Goal: Task Accomplishment & Management: Use online tool/utility

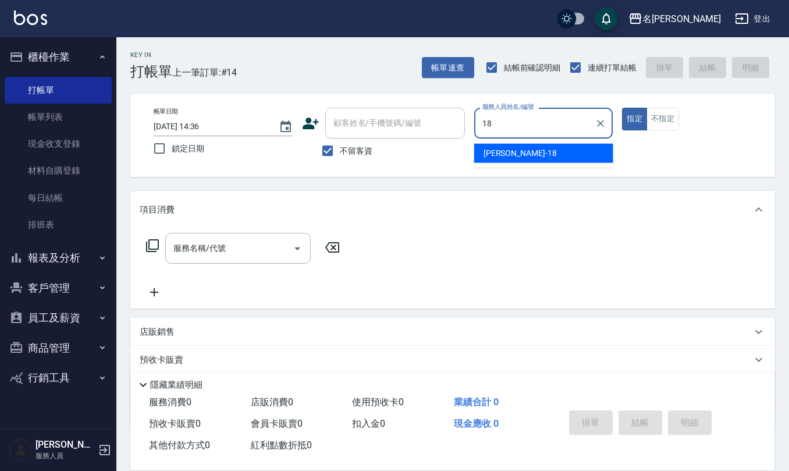
type input "[PERSON_NAME]-18"
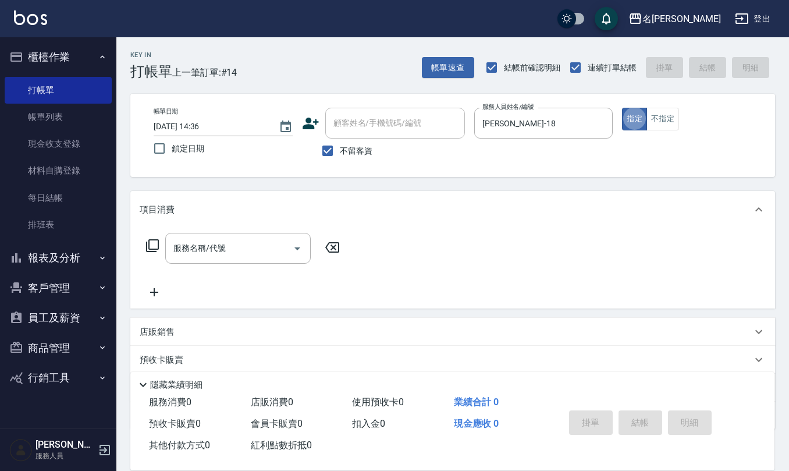
type button "true"
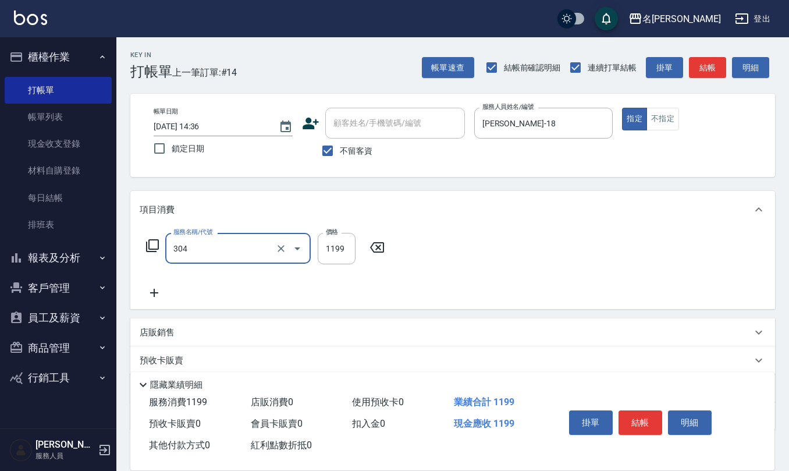
type input "離子燙(特價)(304)"
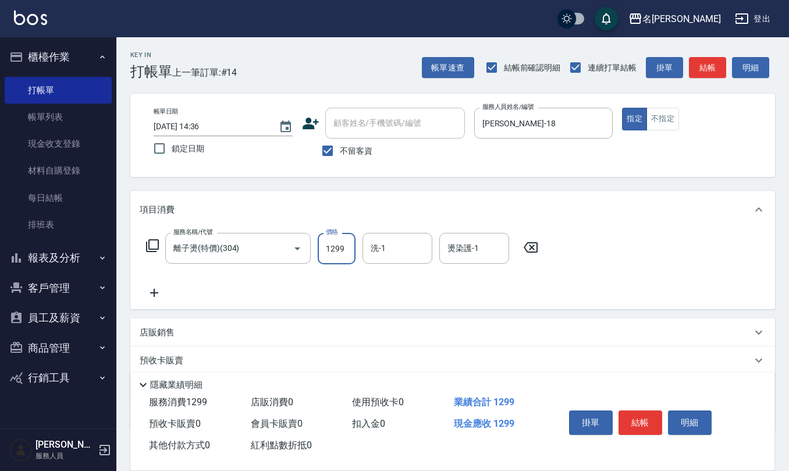
type input "1299"
type input "[PERSON_NAME]-33"
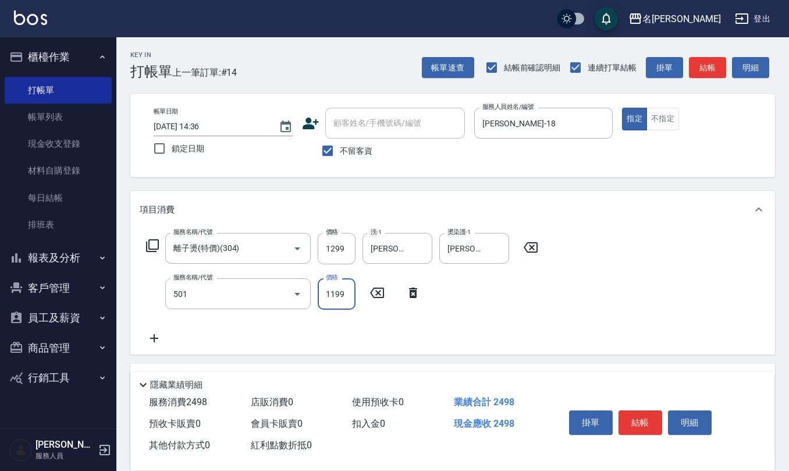
type input "染髮(501)"
type input "1299"
type input "[PERSON_NAME]-33"
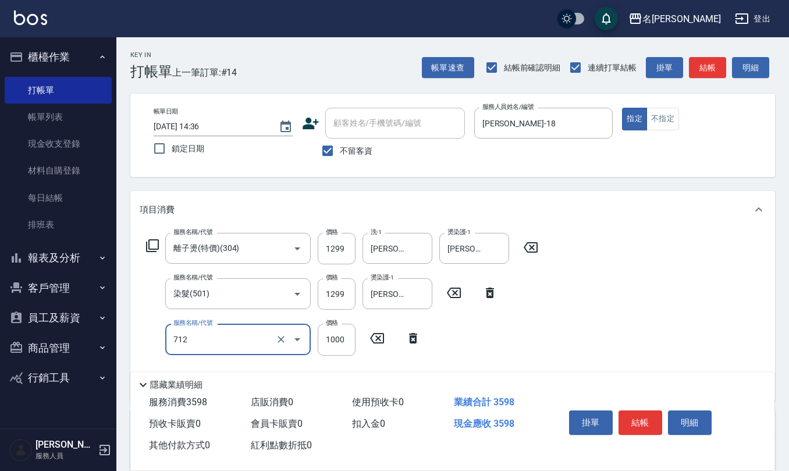
type input "[DEMOGRAPHIC_DATA]蘭洋甘菊1000(712)"
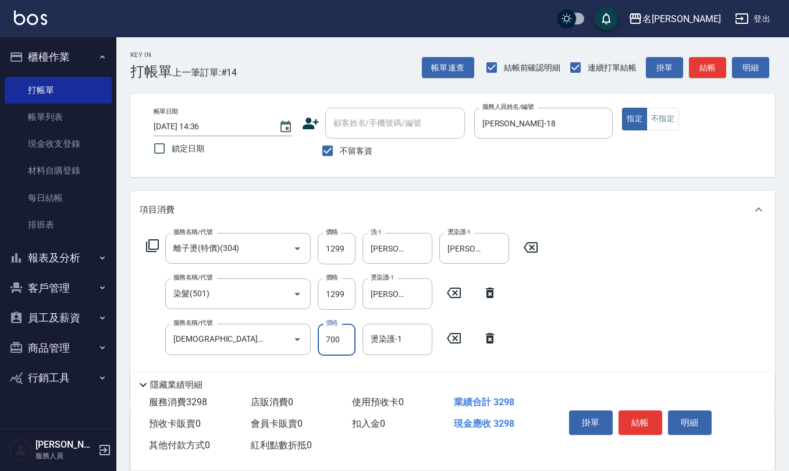
type input "700"
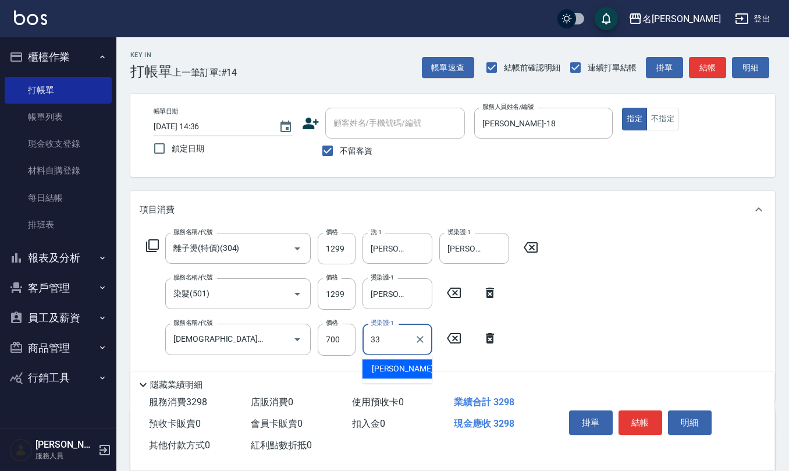
type input "[PERSON_NAME]-33"
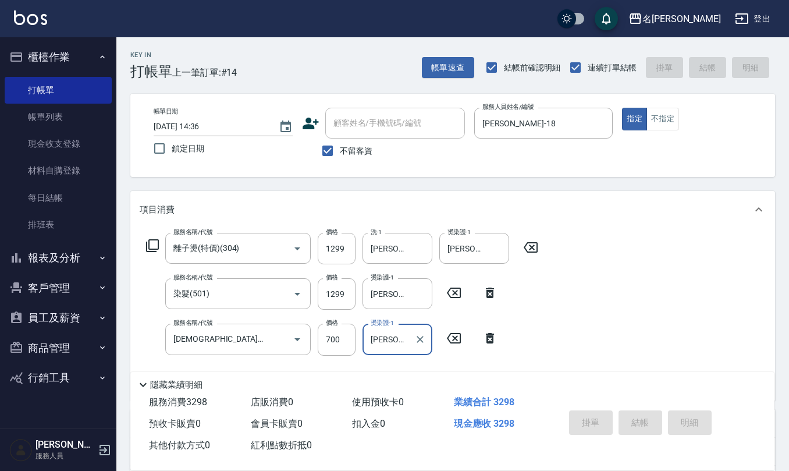
type input "[DATE] 15:34"
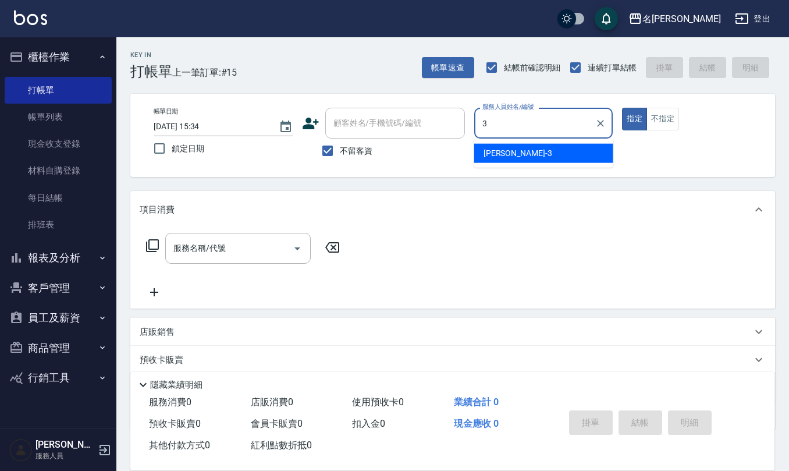
type input "[PERSON_NAME]-3"
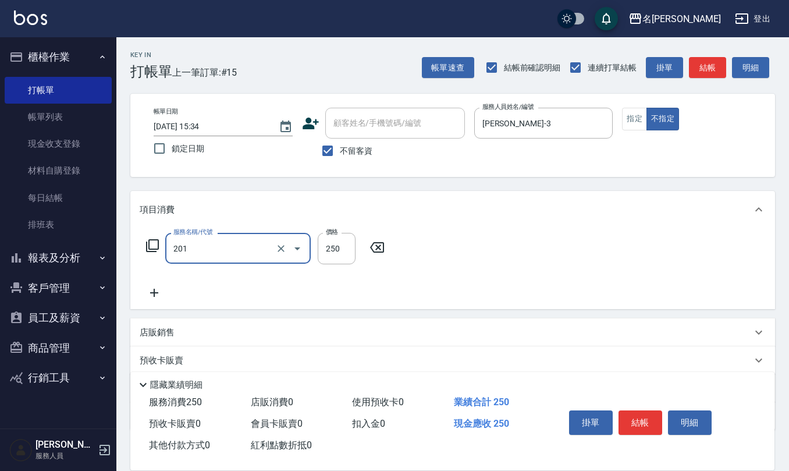
type input "洗髮(201)"
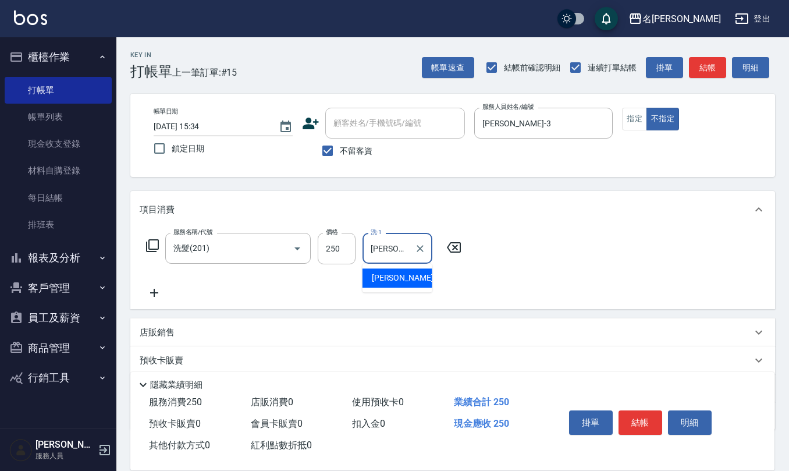
type input "[PERSON_NAME]-32"
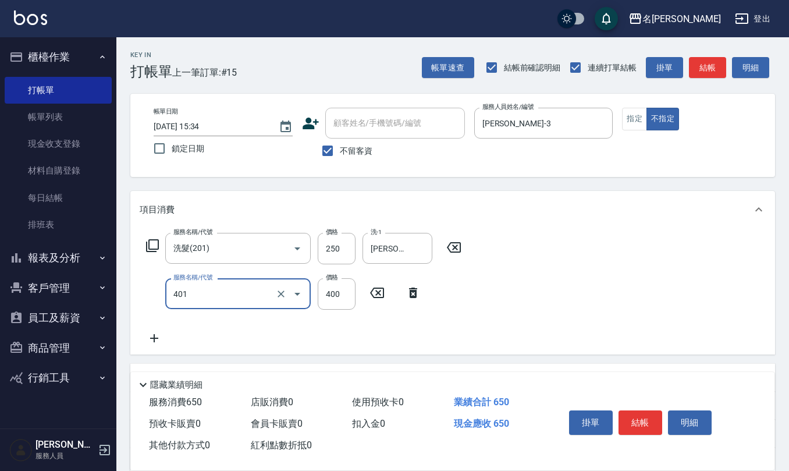
type input "剪髮(401)"
type input "200"
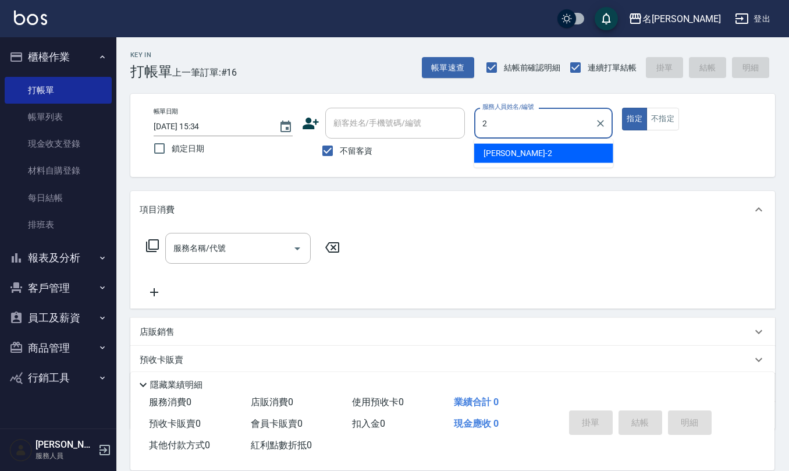
type input "[PERSON_NAME]-2"
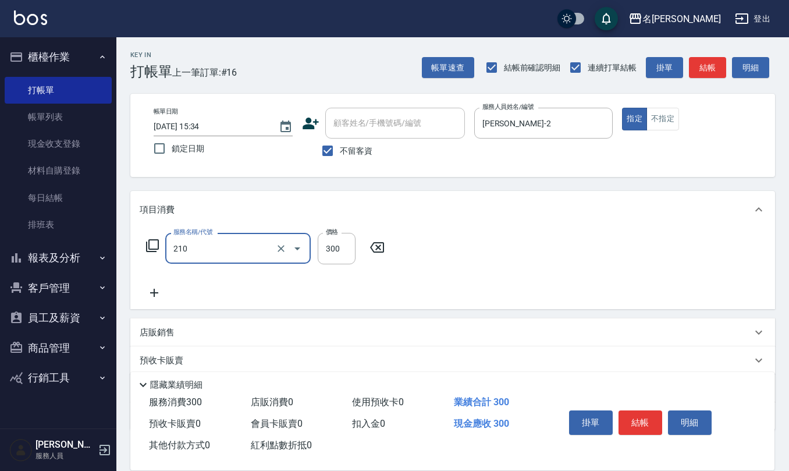
type input "[PERSON_NAME]洗髮精(210)"
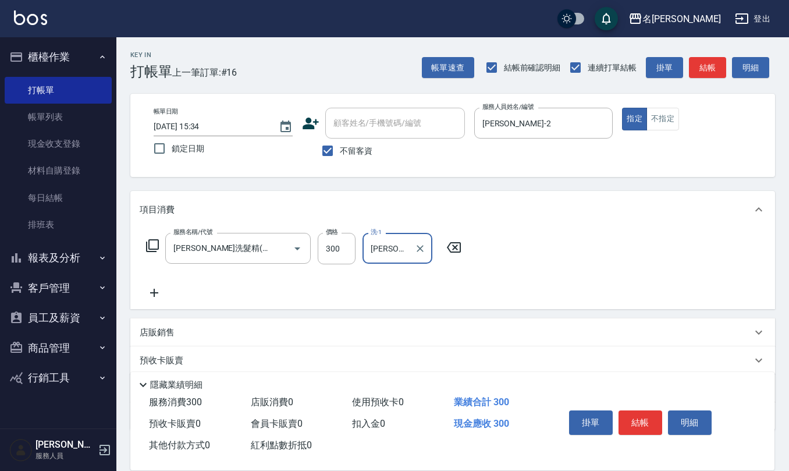
type input "[PERSON_NAME]-24"
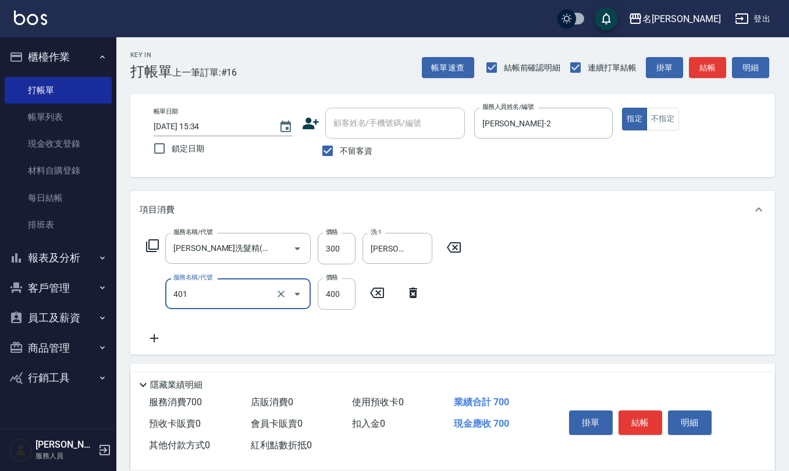
type input "剪髮(401)"
type input "350"
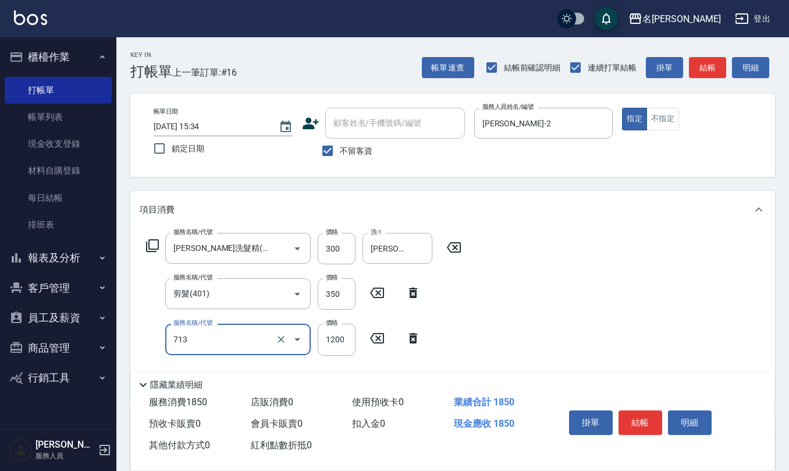
type input "水樣結構式1200(713)"
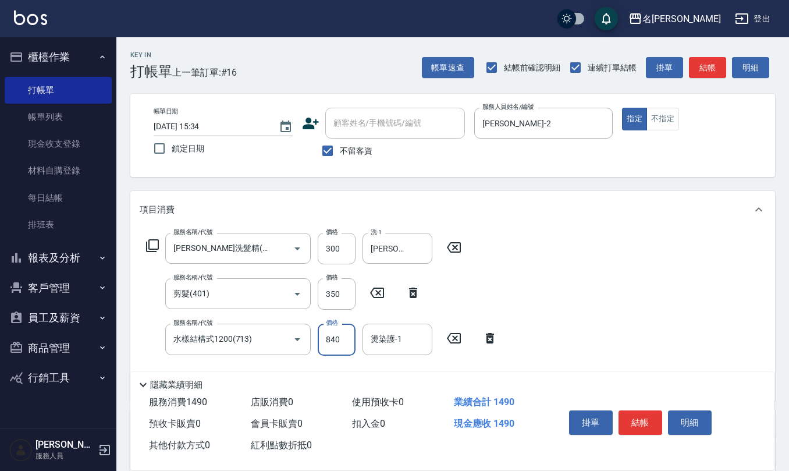
type input "840"
type input "[PERSON_NAME]-24"
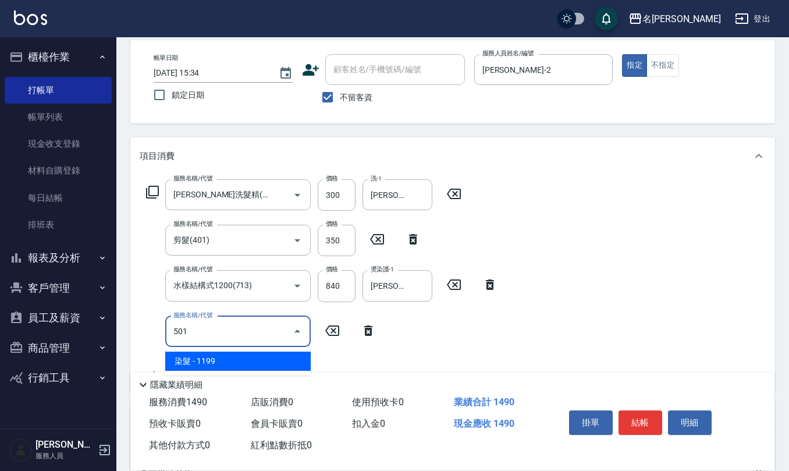
scroll to position [77, 0]
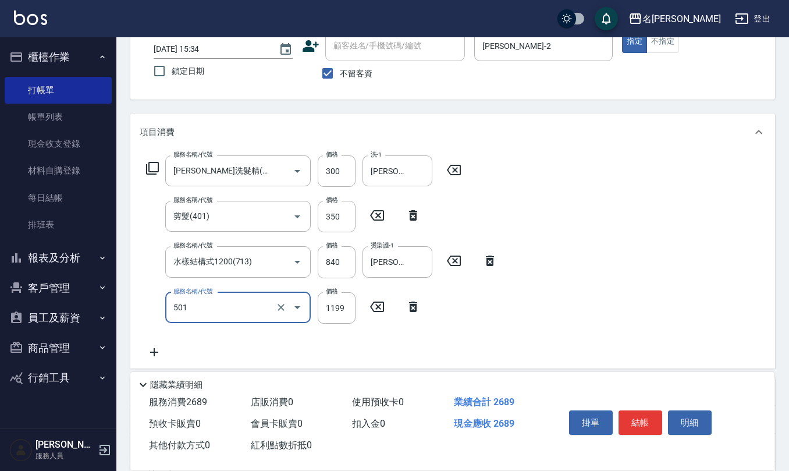
type input "染髮(501)"
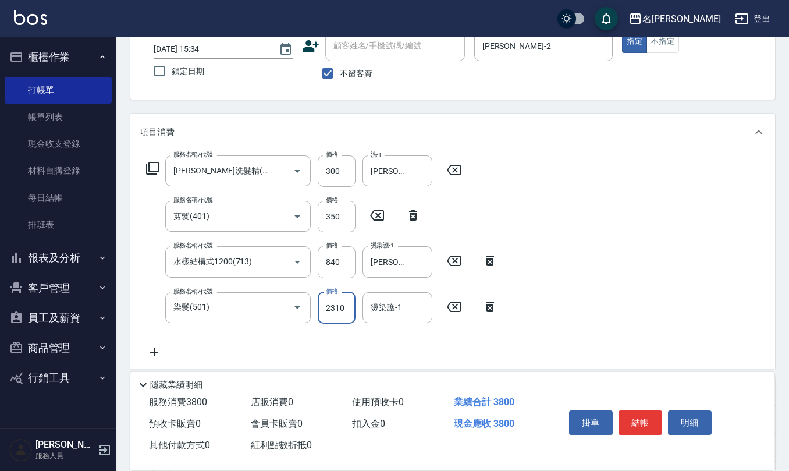
type input "2310"
type input "[PERSON_NAME]-24"
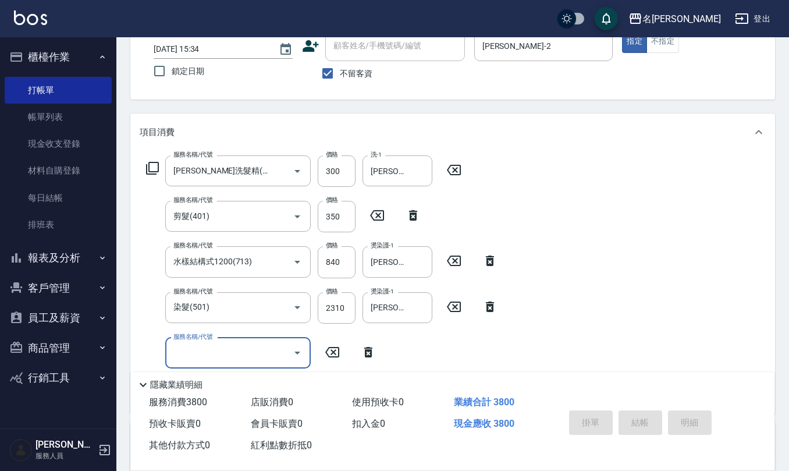
type input "[DATE] 15:35"
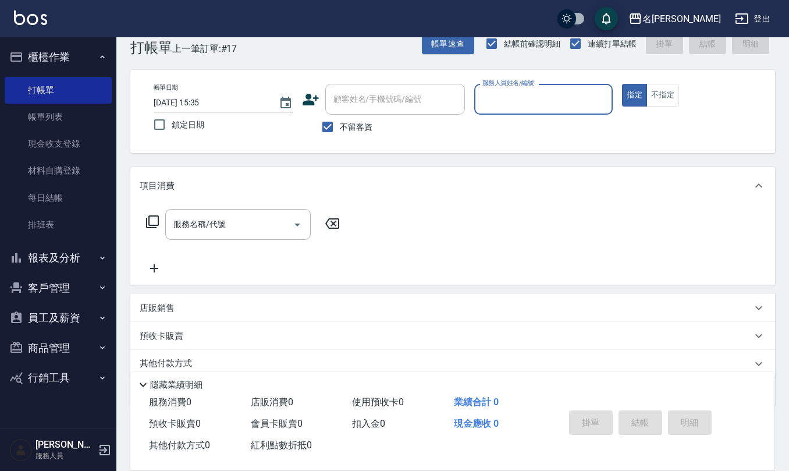
scroll to position [0, 0]
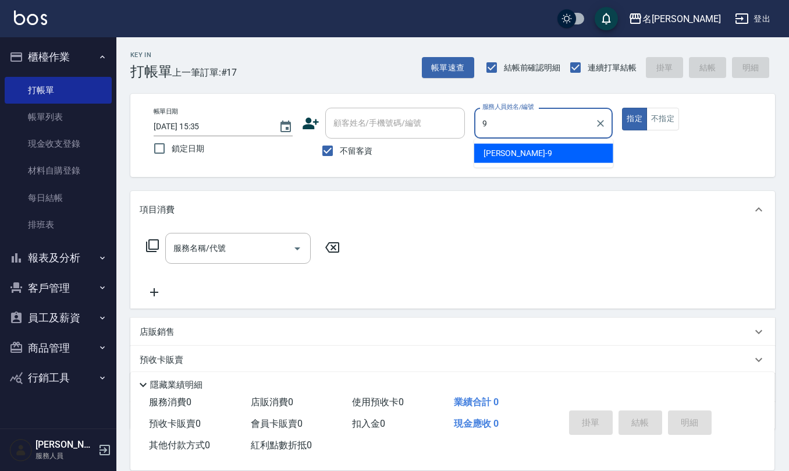
type input "[PERSON_NAME]-9"
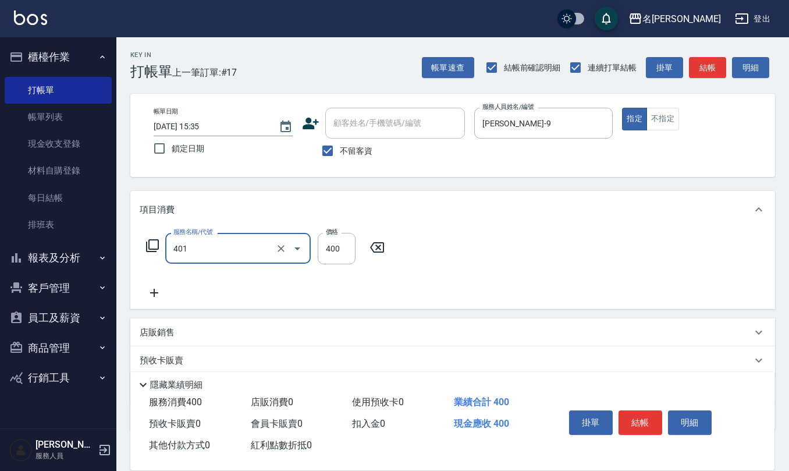
type input "剪髮(401)"
click at [674, 122] on button "不指定" at bounding box center [662, 119] width 33 height 23
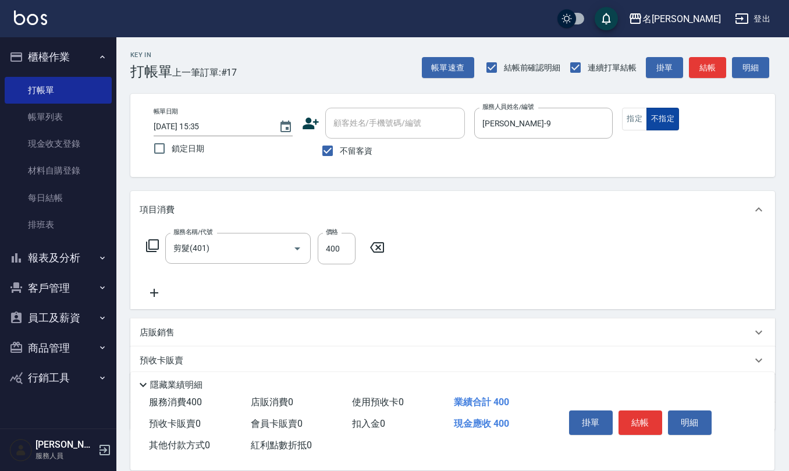
type button "false"
type input "200"
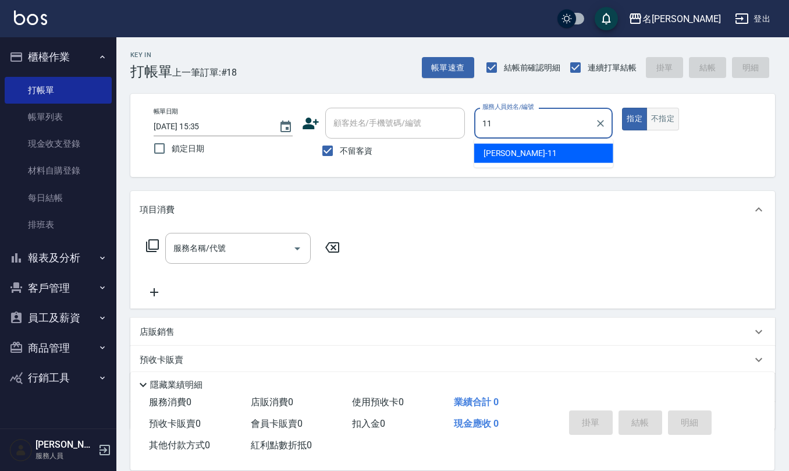
type input "[PERSON_NAME]橙-11"
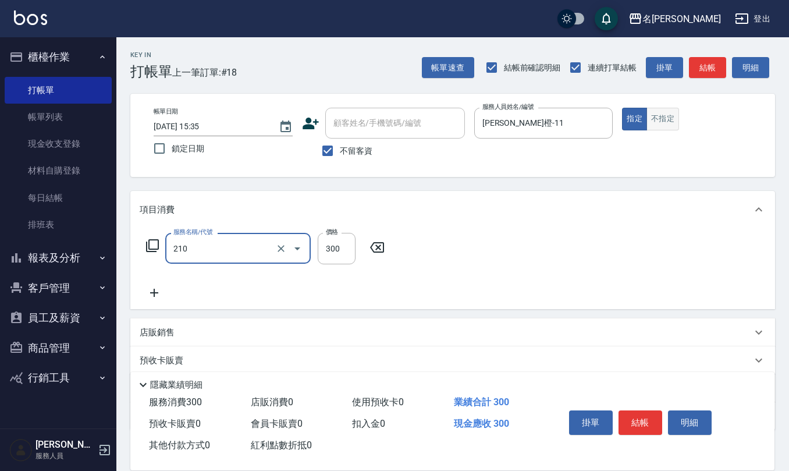
type input "[PERSON_NAME]洗髮精(210)"
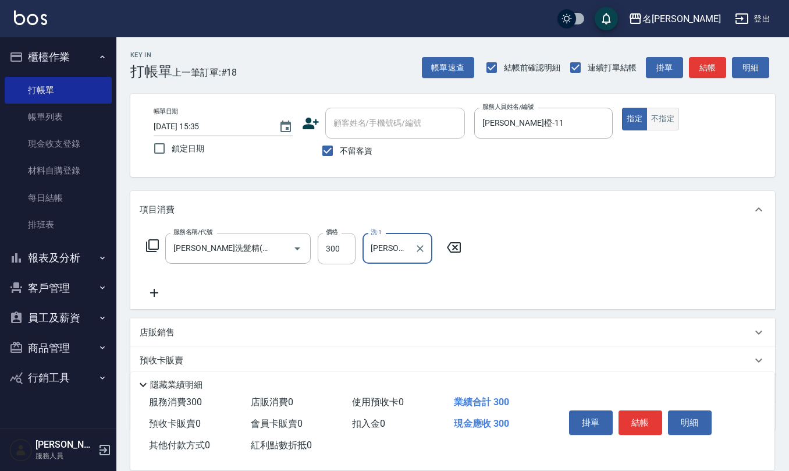
type input "[PERSON_NAME]橙-11"
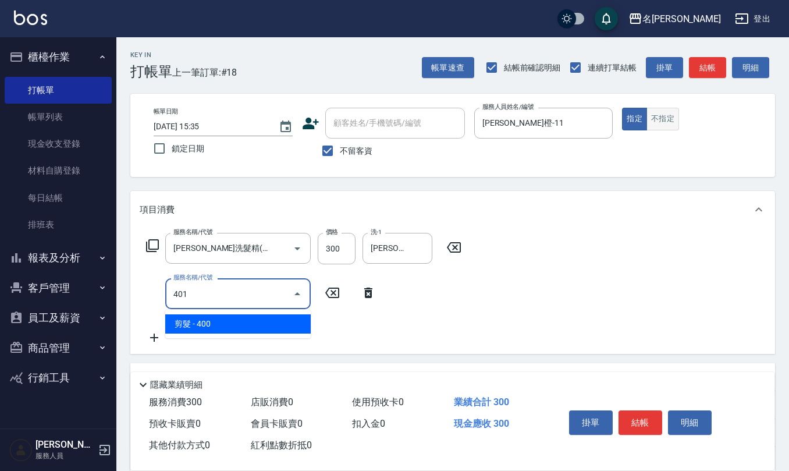
type input "剪髮(401)"
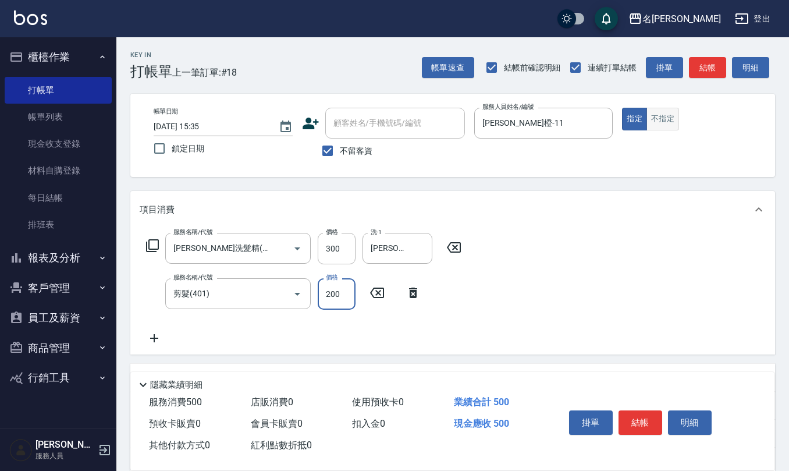
type input "200"
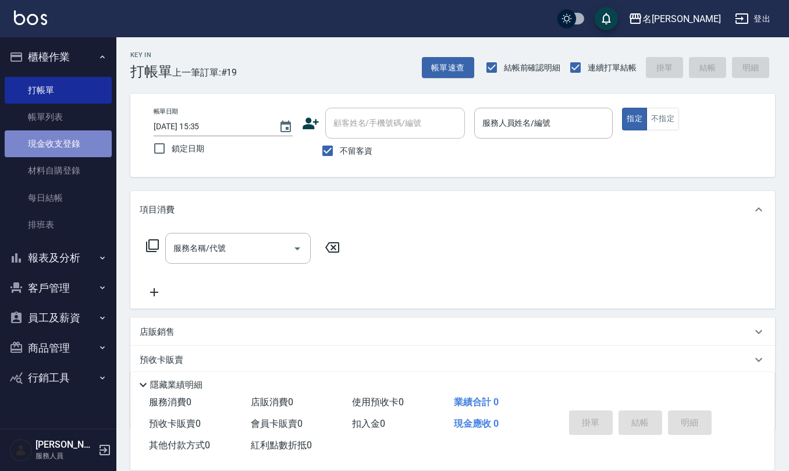
click at [77, 150] on link "現金收支登錄" at bounding box center [58, 143] width 107 height 27
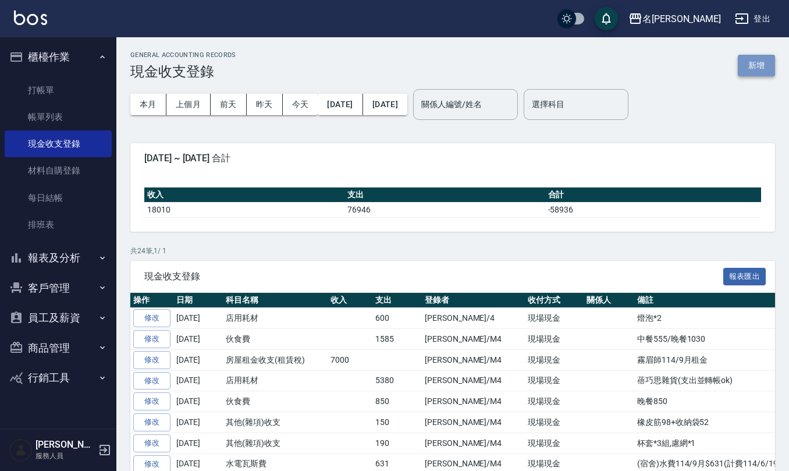
click at [752, 66] on button "新增" at bounding box center [756, 66] width 37 height 22
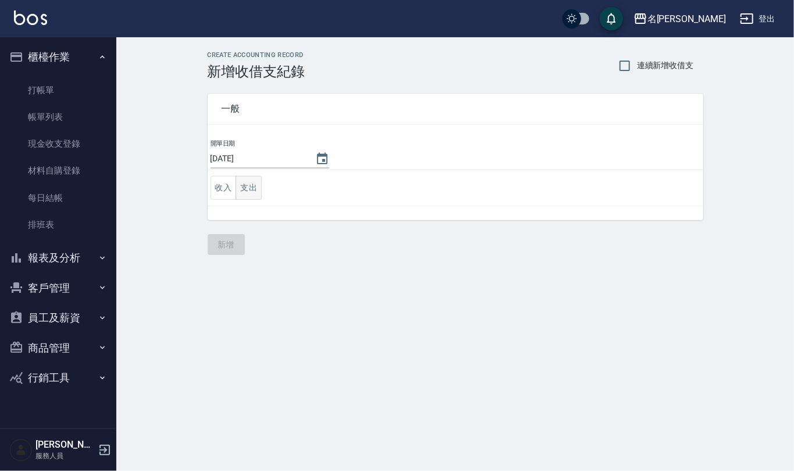
click at [255, 187] on button "支出" at bounding box center [249, 188] width 26 height 24
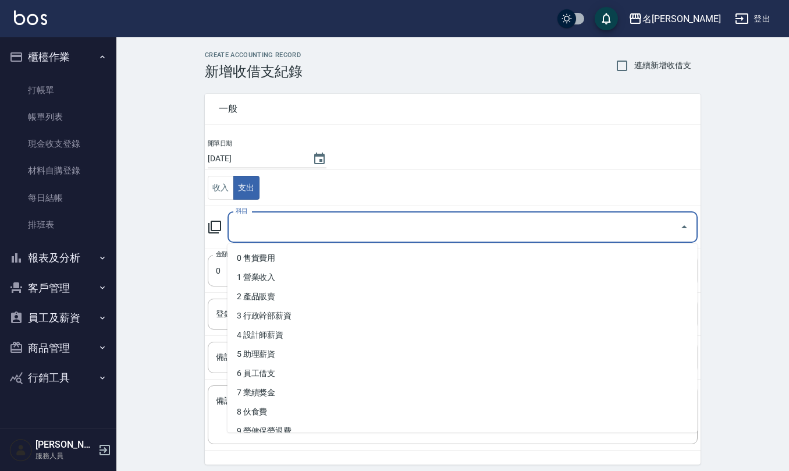
click at [261, 233] on input "科目" at bounding box center [454, 227] width 442 height 20
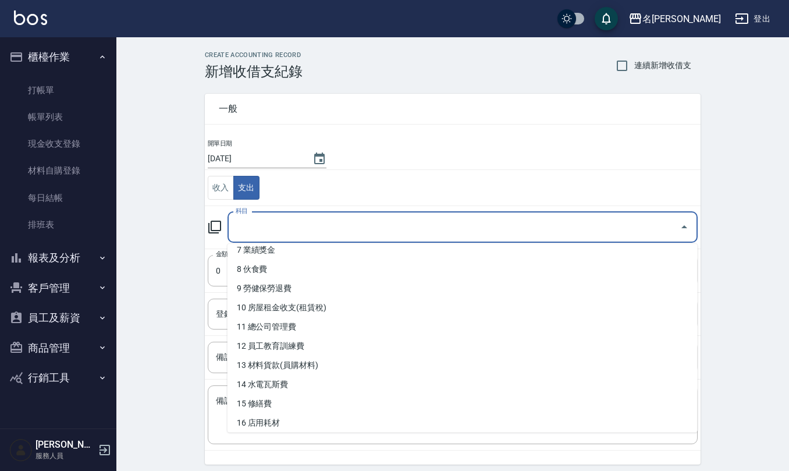
scroll to position [155, 0]
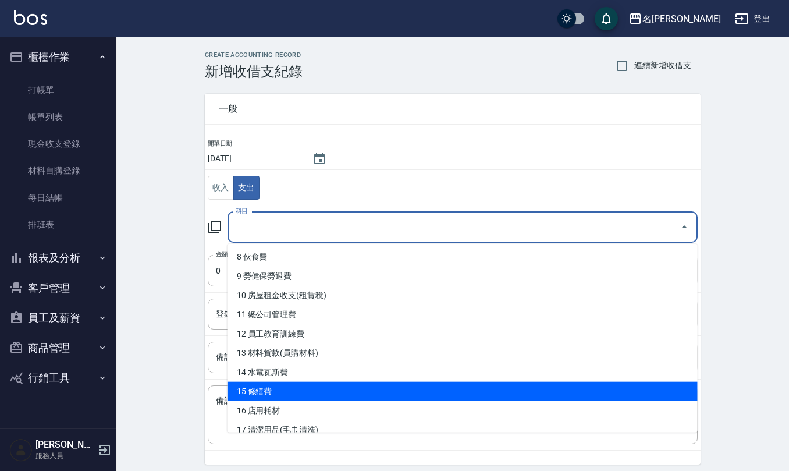
click at [306, 394] on li "15 修繕費" at bounding box center [462, 391] width 470 height 19
type input "15 修繕費"
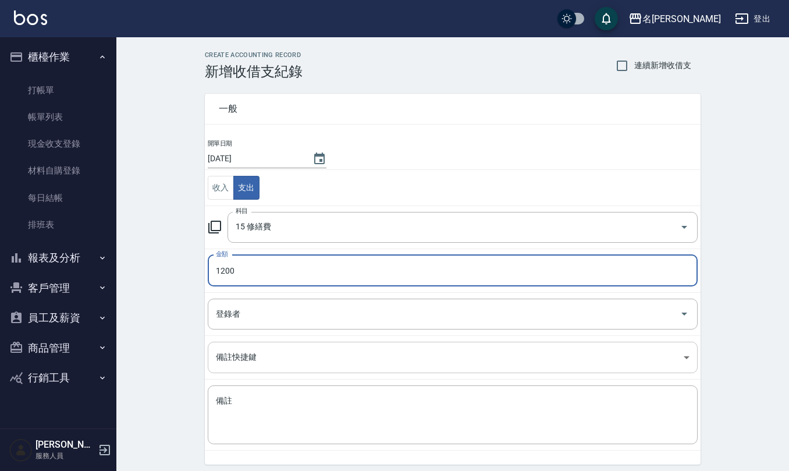
type input "1200"
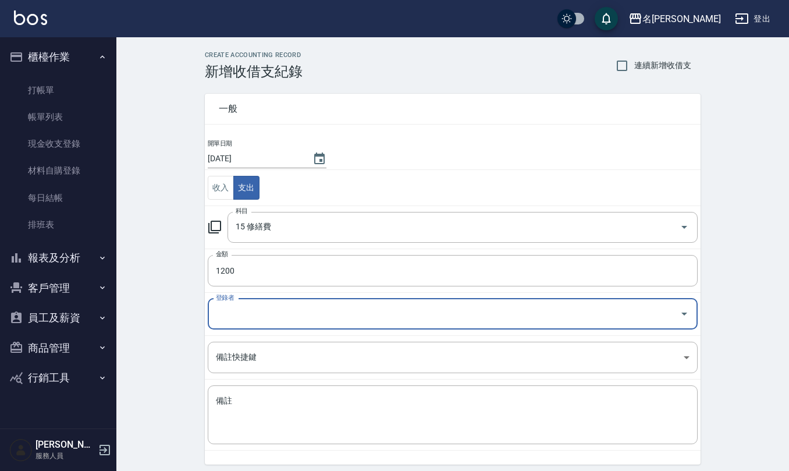
click at [284, 315] on input "登錄者" at bounding box center [444, 314] width 462 height 20
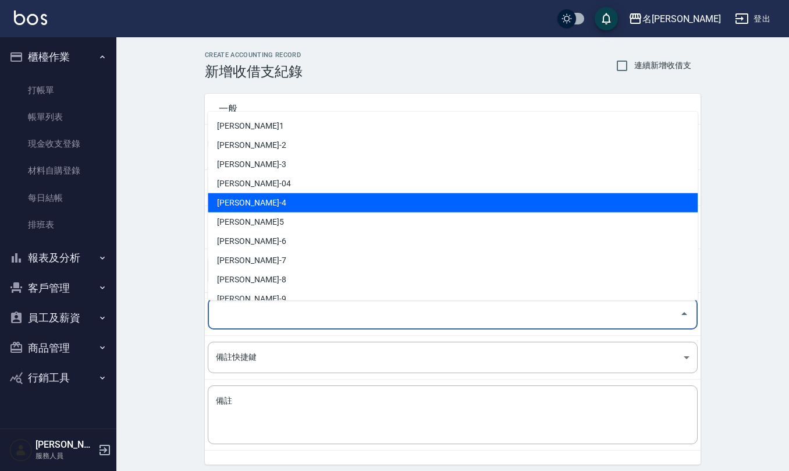
click at [280, 195] on li "[PERSON_NAME]-4" at bounding box center [453, 202] width 490 height 19
type input "[PERSON_NAME]-4"
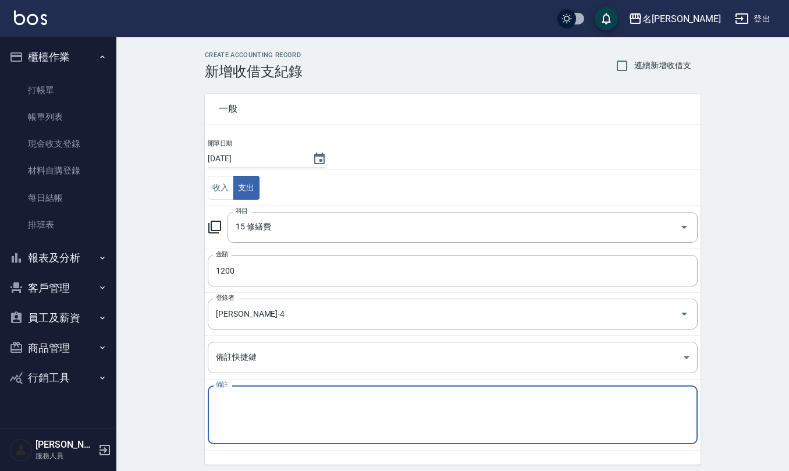
click at [284, 410] on textarea "備註" at bounding box center [453, 415] width 474 height 40
type textarea "g"
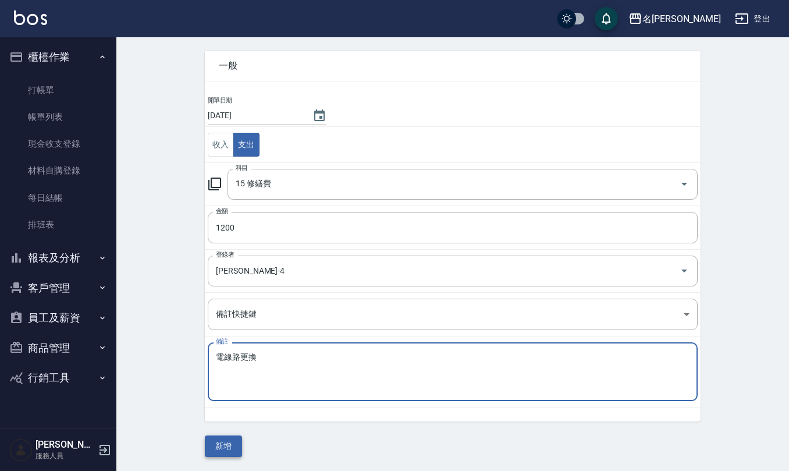
type textarea "電線路更換"
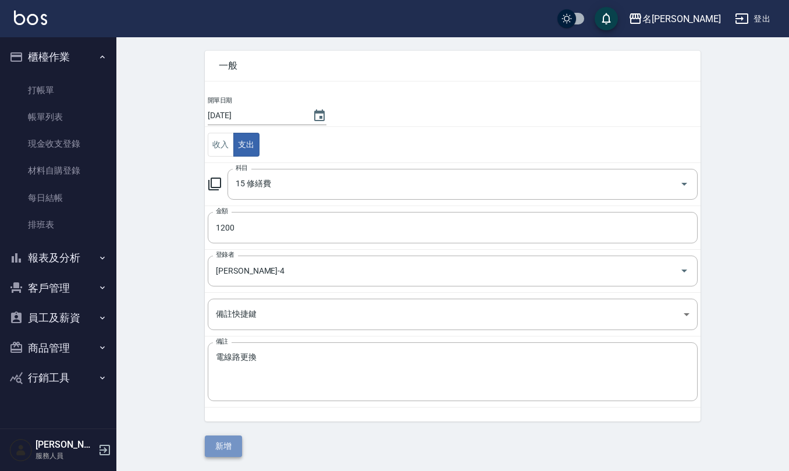
click at [223, 445] on button "新增" at bounding box center [223, 446] width 37 height 22
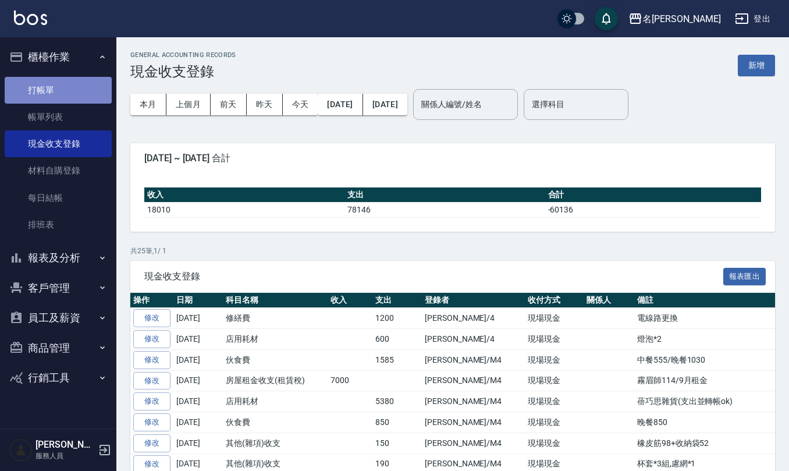
click at [45, 82] on link "打帳單" at bounding box center [58, 90] width 107 height 27
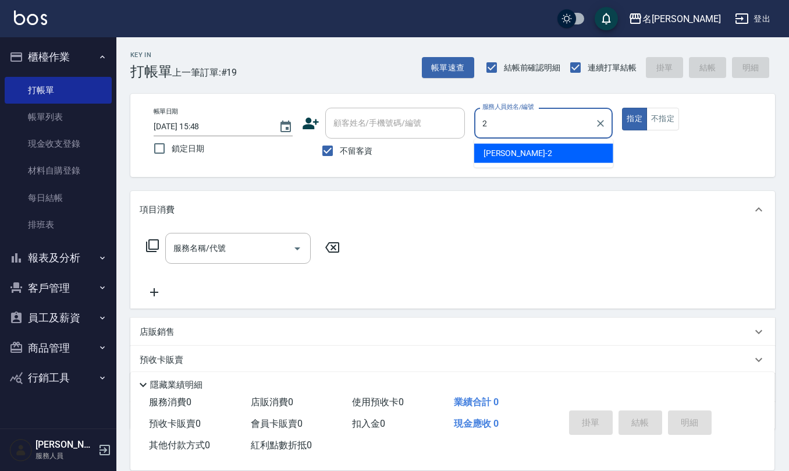
type input "[PERSON_NAME]-2"
type button "true"
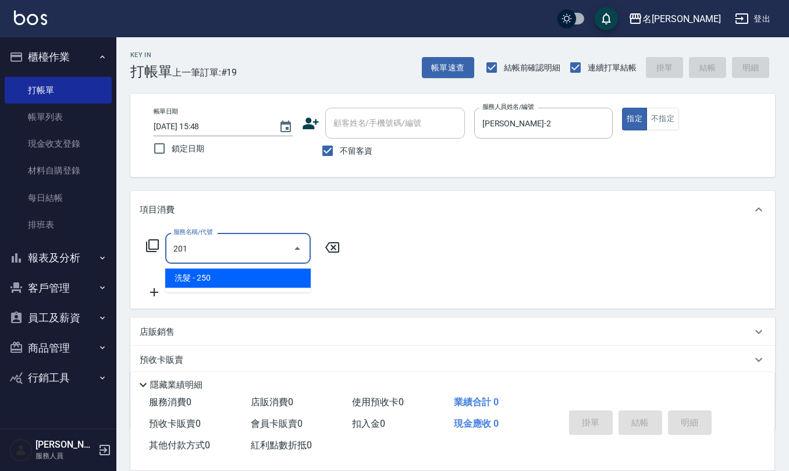
type input "洗髮(201)"
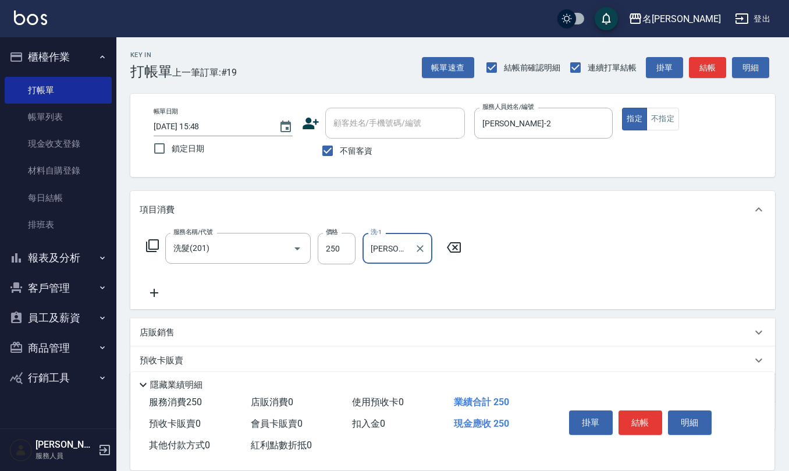
type input "[PERSON_NAME]-32"
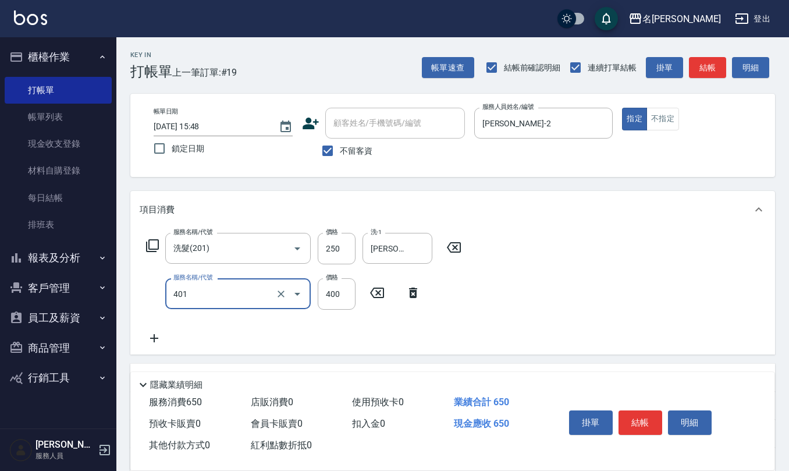
type input "剪髮(401)"
type input "350"
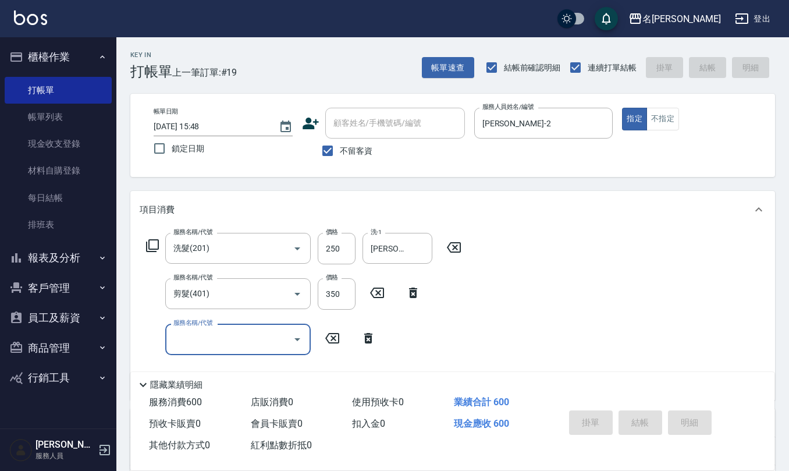
type input "[DATE] 15:50"
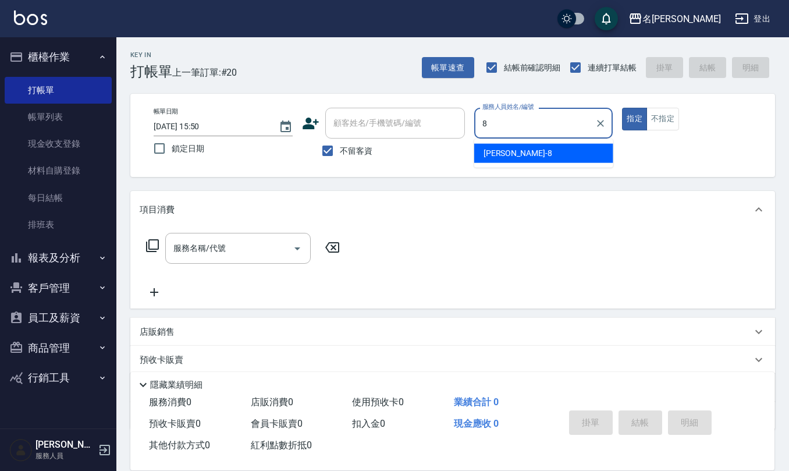
type input "[PERSON_NAME]-8"
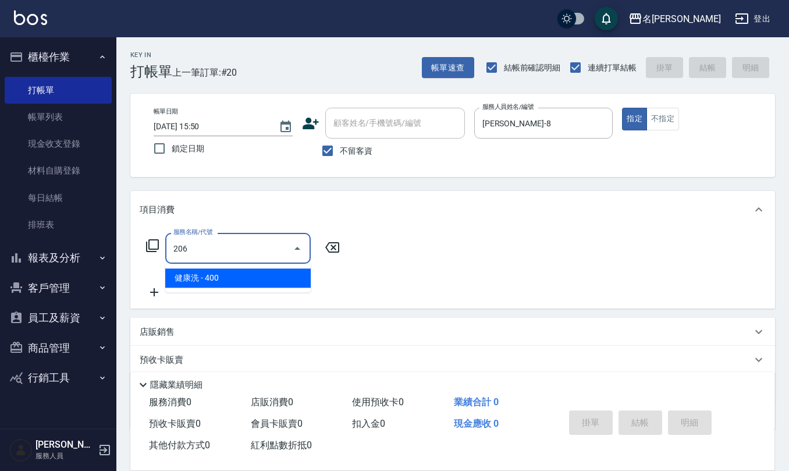
type input "健康洗(206)"
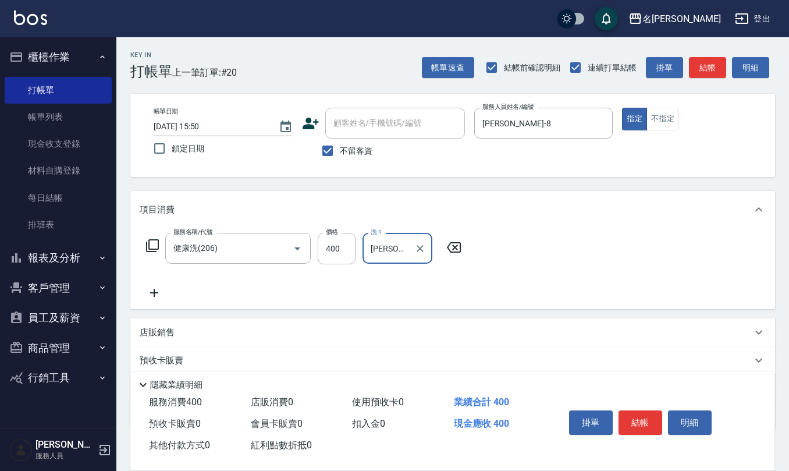
type input "[PERSON_NAME]-33"
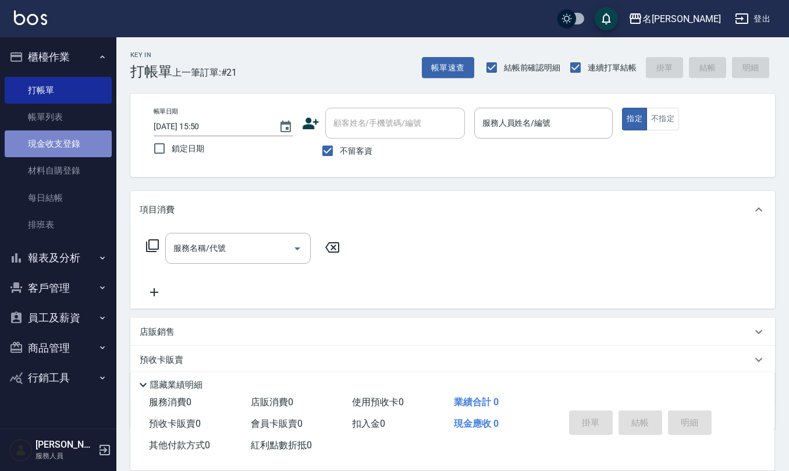
click at [73, 140] on link "現金收支登錄" at bounding box center [58, 143] width 107 height 27
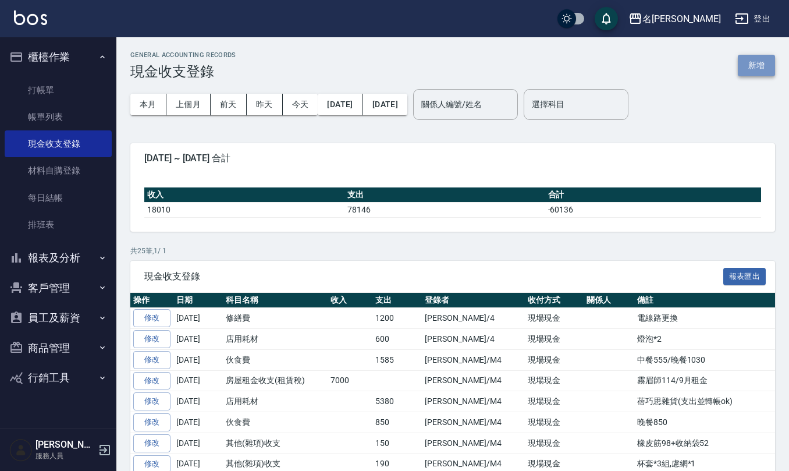
click at [749, 62] on button "新增" at bounding box center [756, 66] width 37 height 22
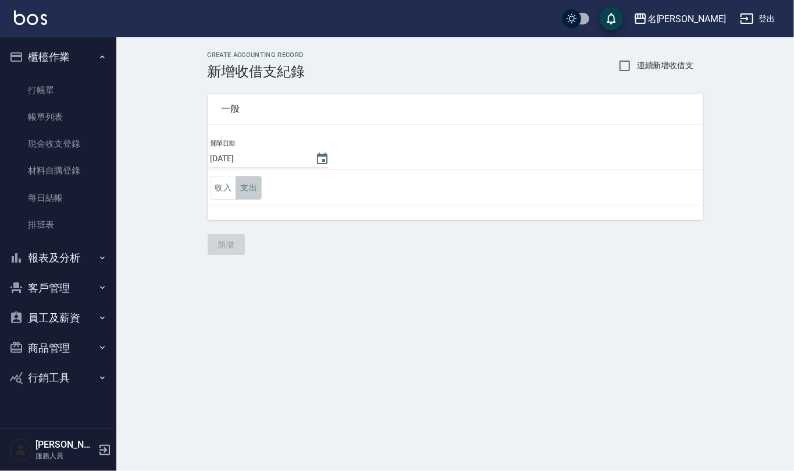
click at [251, 189] on button "支出" at bounding box center [249, 188] width 26 height 24
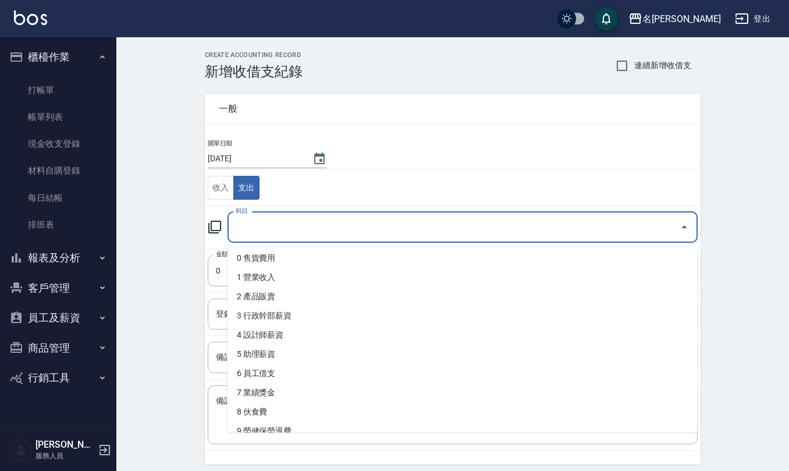
click at [266, 236] on input "科目" at bounding box center [454, 227] width 442 height 20
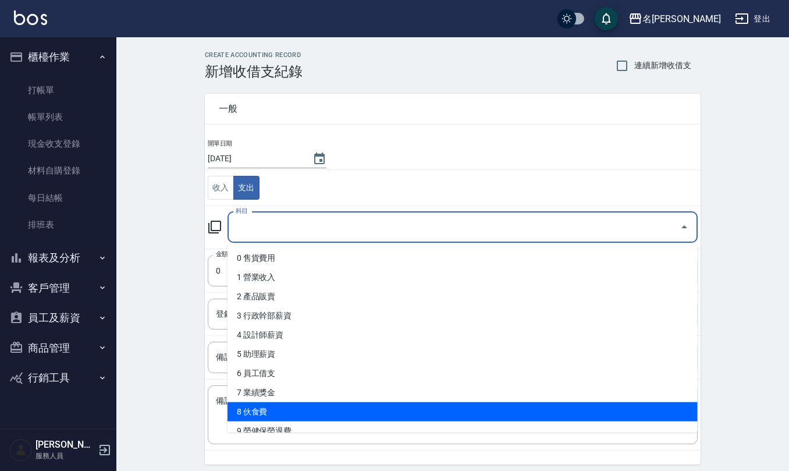
click at [269, 405] on li "8 伙食費" at bounding box center [462, 411] width 470 height 19
type input "8 伙食費"
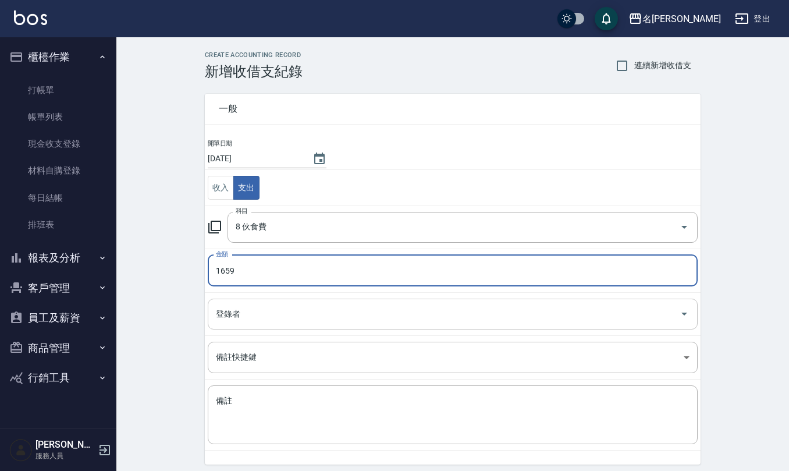
type input "1659"
click at [273, 315] on input "登錄者" at bounding box center [444, 314] width 462 height 20
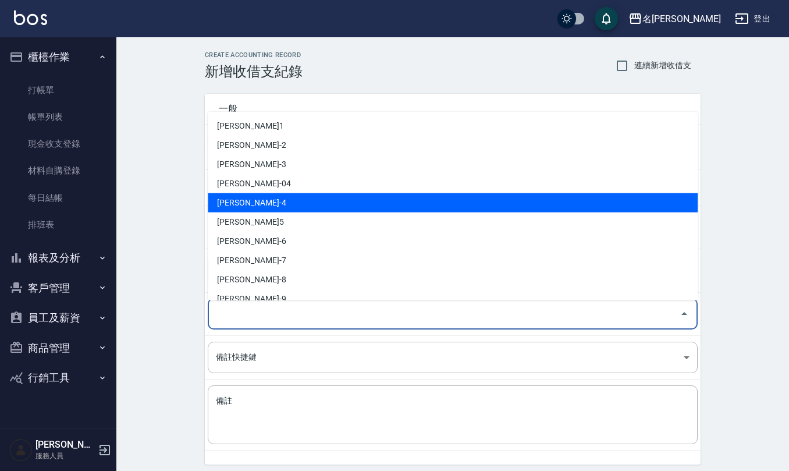
click at [280, 198] on li "[PERSON_NAME]-4" at bounding box center [453, 202] width 490 height 19
type input "[PERSON_NAME]-4"
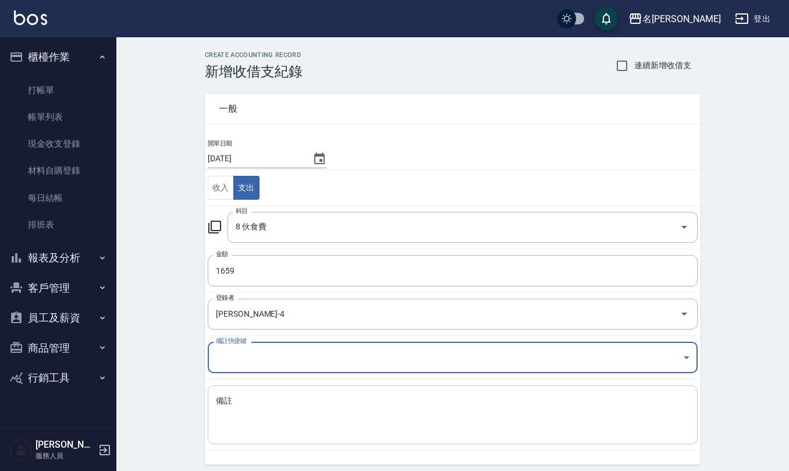
click at [266, 400] on textarea "備註" at bounding box center [453, 415] width 474 height 40
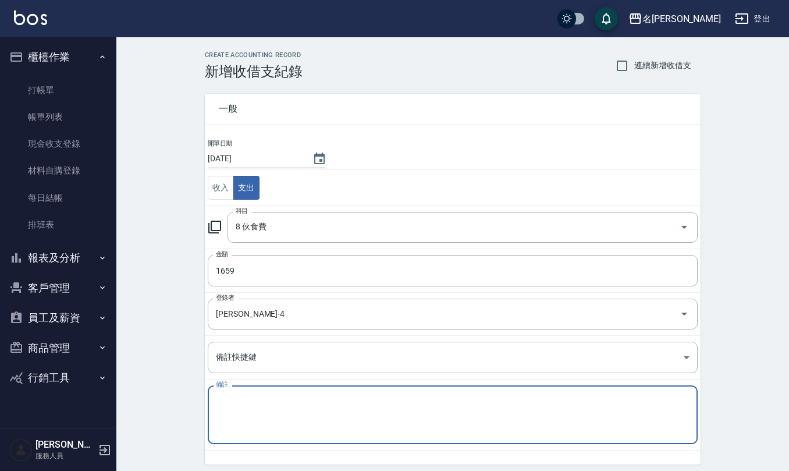
type textarea "j"
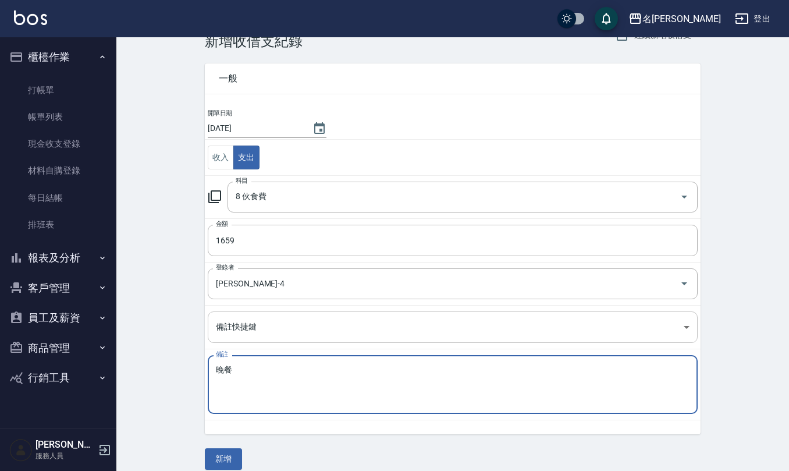
scroll to position [44, 0]
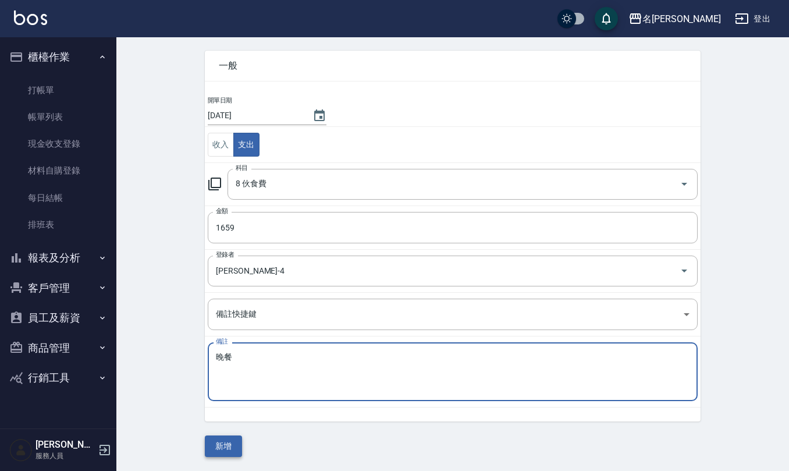
type textarea "晚餐"
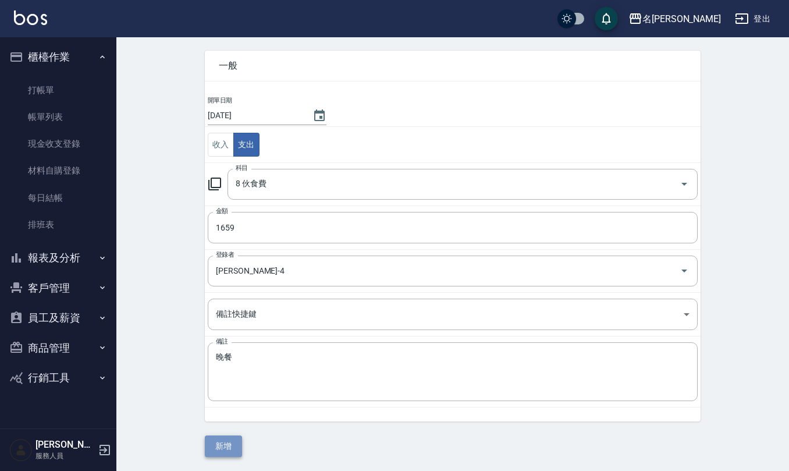
click at [221, 443] on button "新增" at bounding box center [223, 446] width 37 height 22
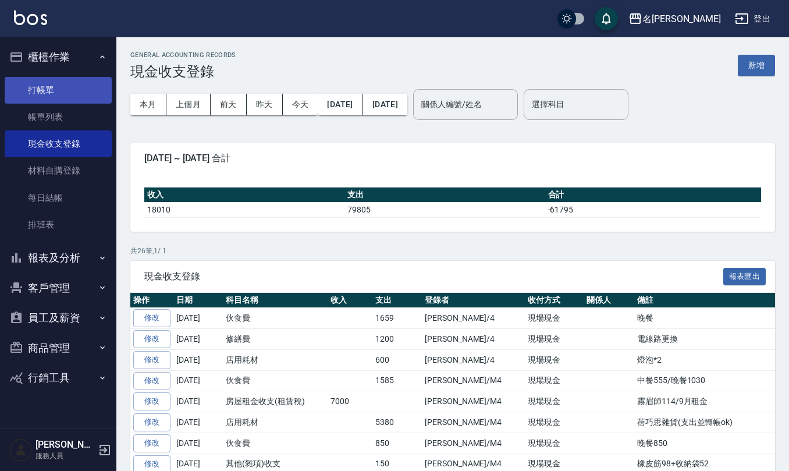
click at [69, 84] on link "打帳單" at bounding box center [58, 90] width 107 height 27
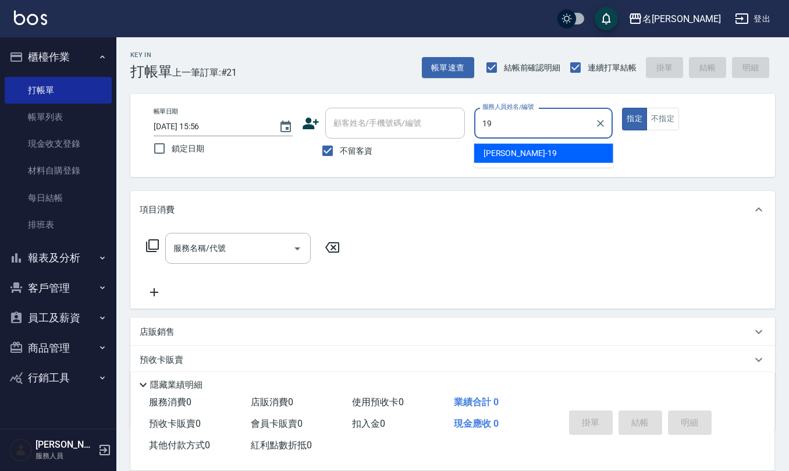
type input "[PERSON_NAME]-19"
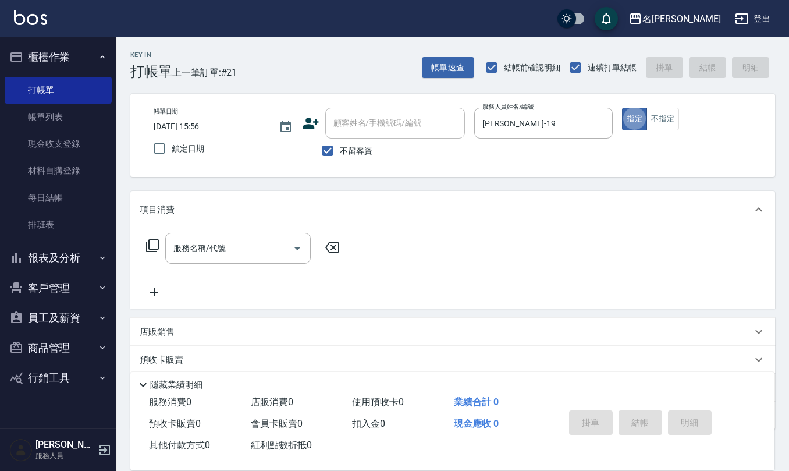
type button "true"
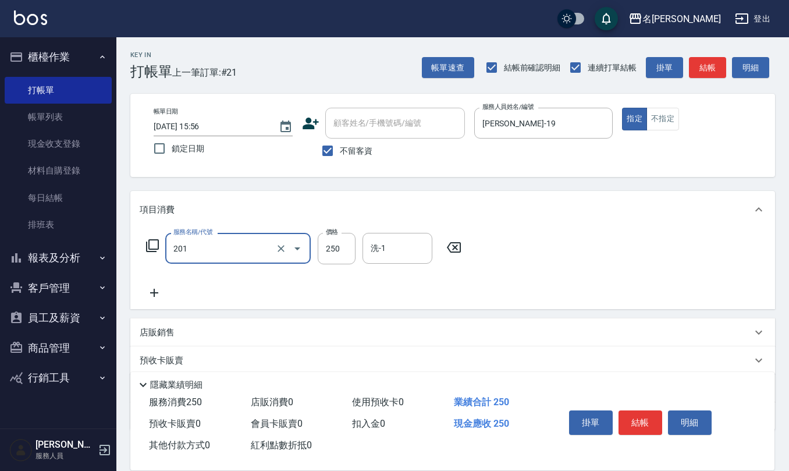
type input "洗髮(201)"
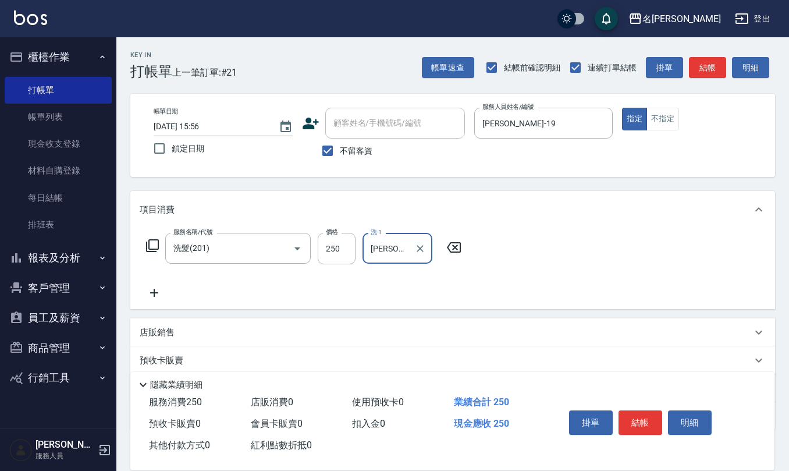
type input "[PERSON_NAME]-32"
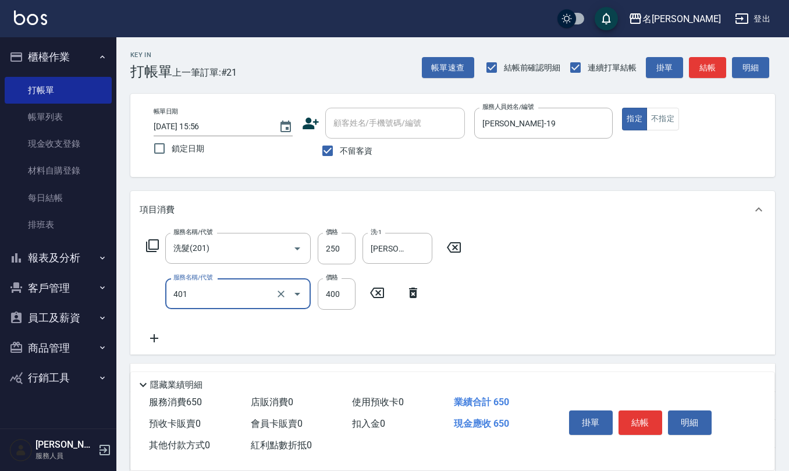
type input "剪髮(401)"
type input "500"
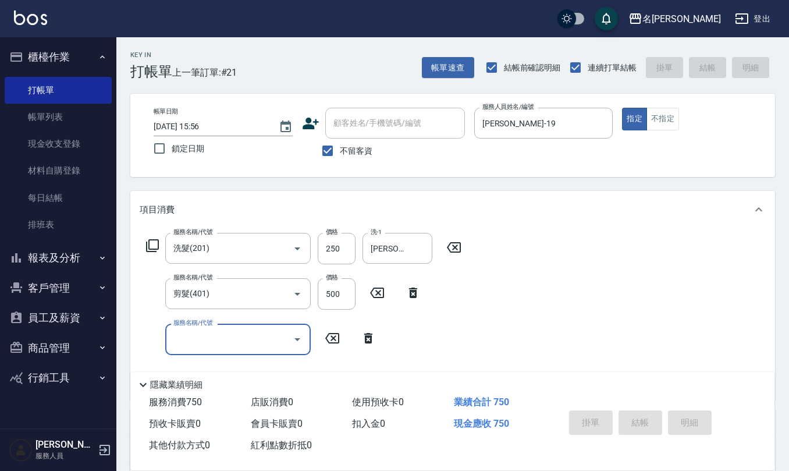
type input "[DATE] 16:07"
